Goal: Manage account settings

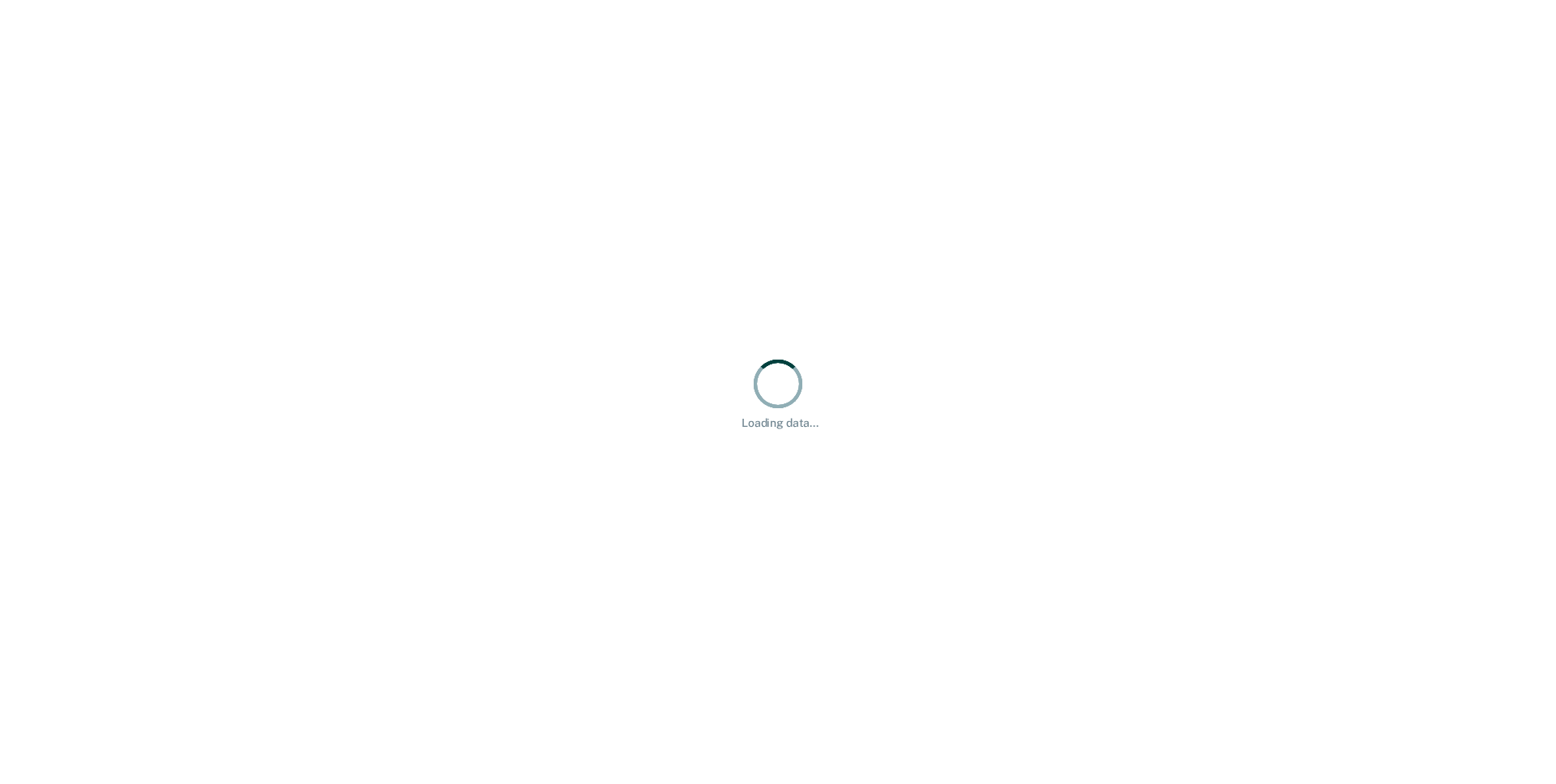
click at [1177, 124] on div "Loading data..." at bounding box center [778, 392] width 1556 height 784
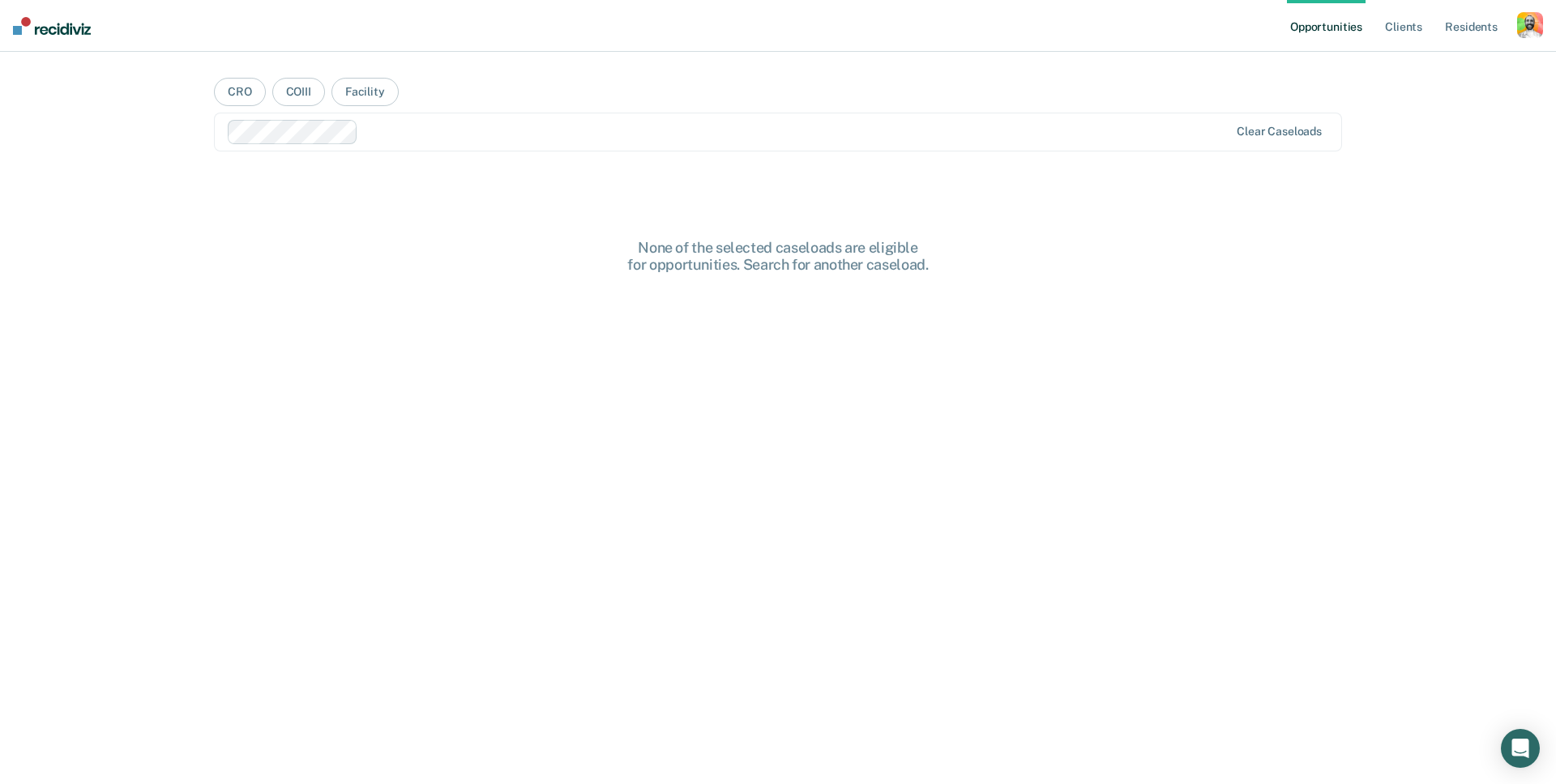
click at [1527, 27] on div "button" at bounding box center [1530, 25] width 26 height 26
click at [1418, 66] on link "Profile" at bounding box center [1465, 66] width 130 height 14
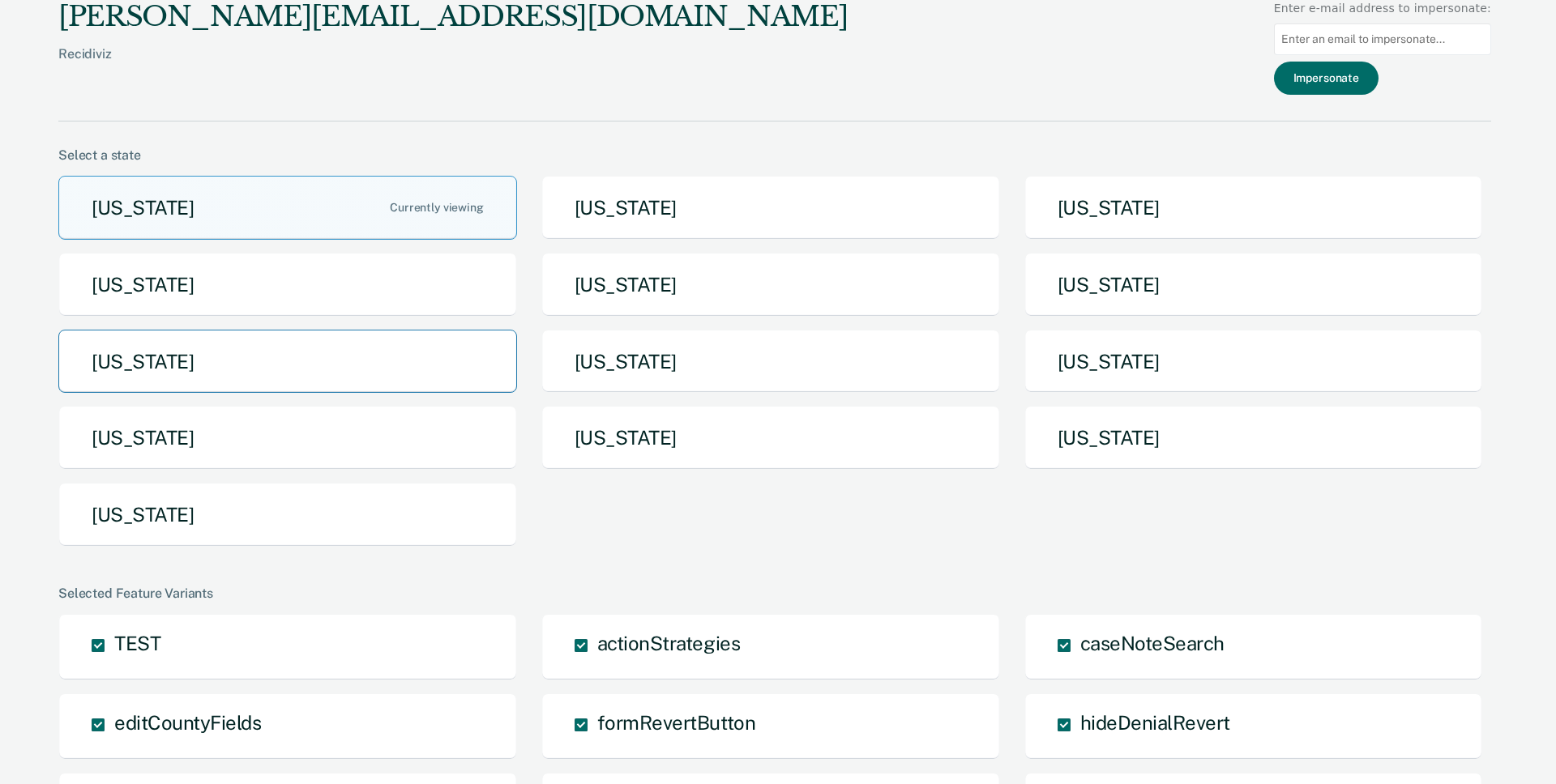
click at [357, 367] on button "[US_STATE]" at bounding box center [287, 362] width 459 height 64
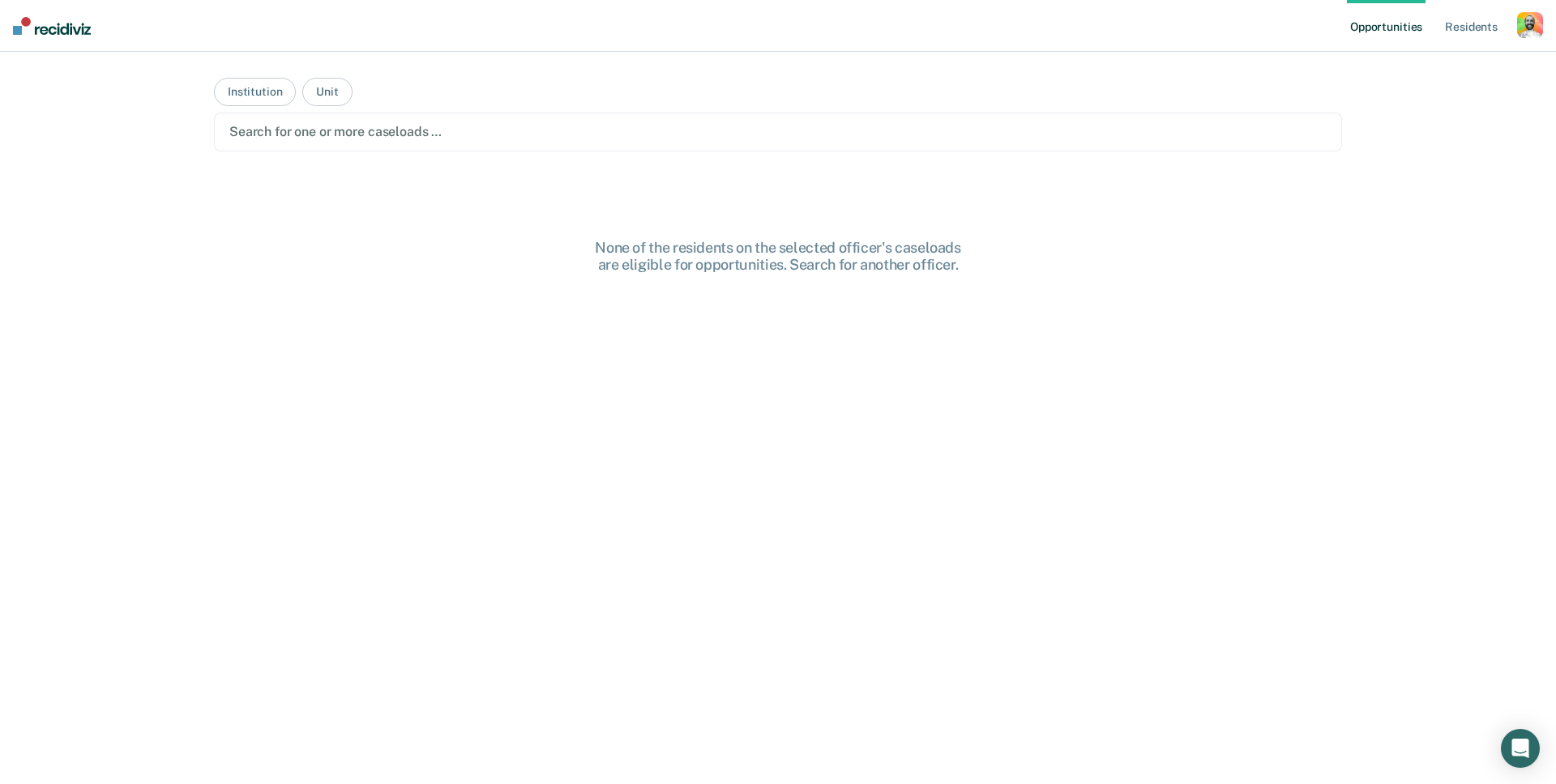
click at [351, 132] on div at bounding box center [778, 132] width 1097 height 19
